Goal: Navigation & Orientation: Find specific page/section

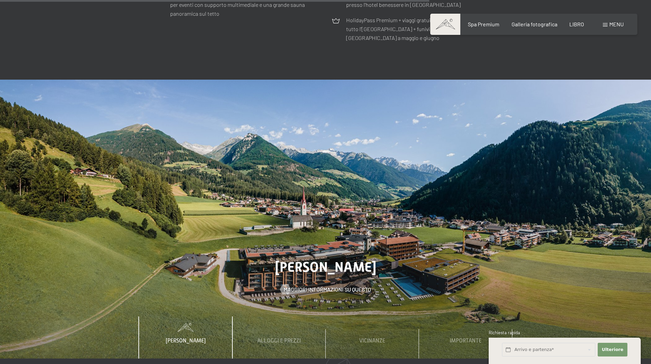
scroll to position [2315, 0]
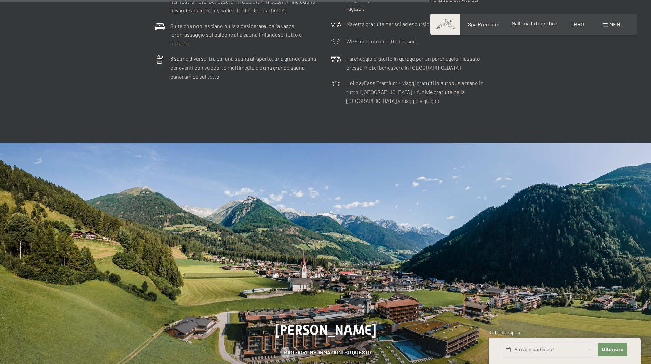
click at [530, 23] on font "Galleria fotografica" at bounding box center [535, 23] width 46 height 6
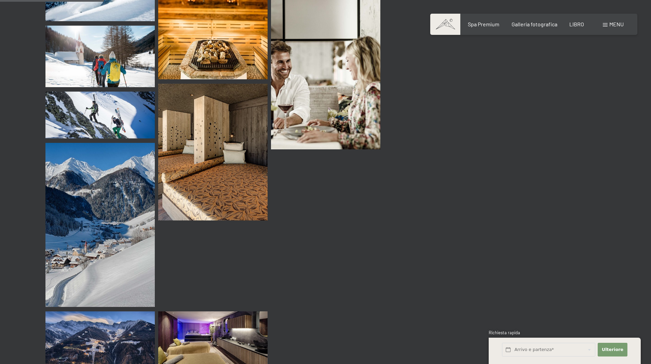
scroll to position [1367, 0]
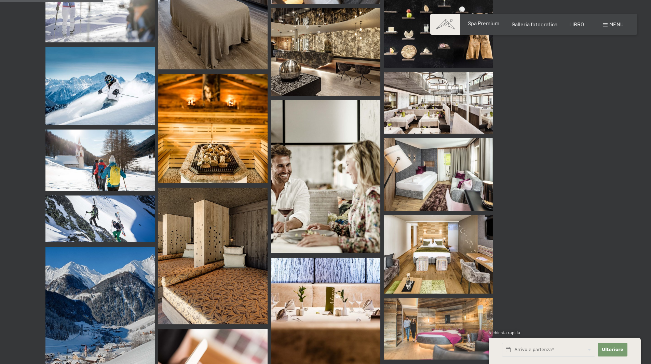
click at [483, 21] on font "Spa Premium" at bounding box center [483, 23] width 31 height 6
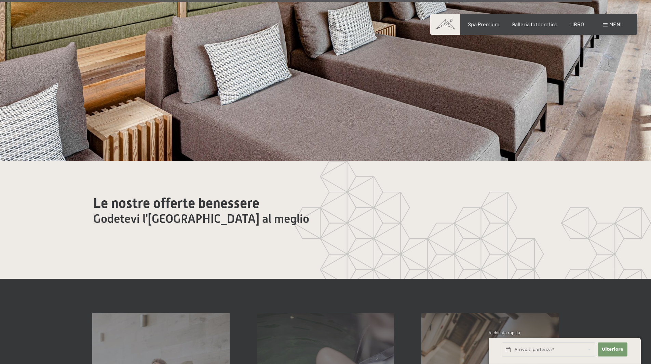
scroll to position [4091, 0]
